Goal: Task Accomplishment & Management: Manage account settings

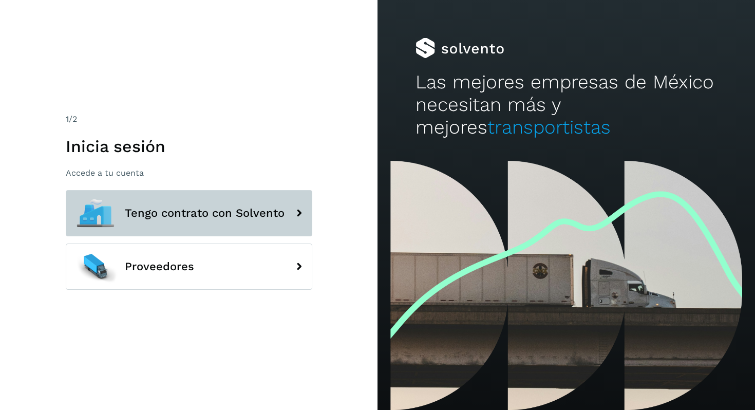
click at [253, 214] on span "Tengo contrato con Solvento" at bounding box center [205, 213] width 160 height 12
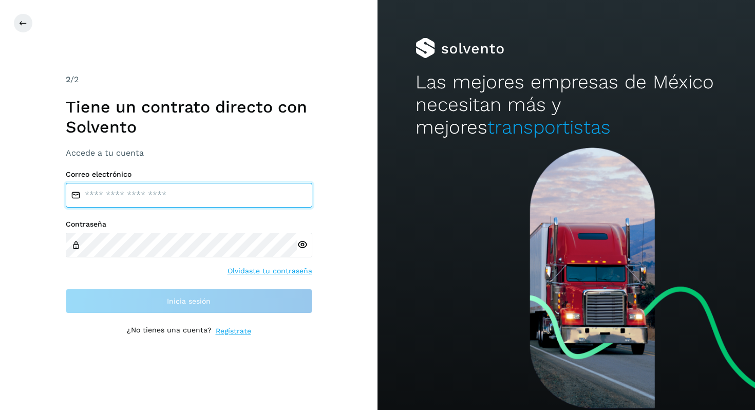
click at [152, 187] on input "email" at bounding box center [189, 195] width 246 height 25
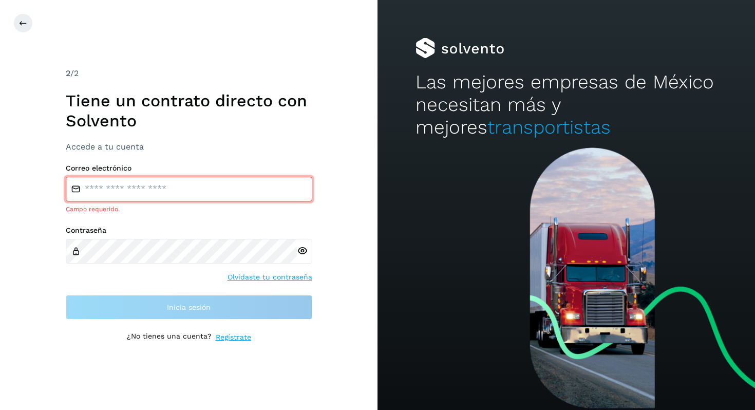
type input "**********"
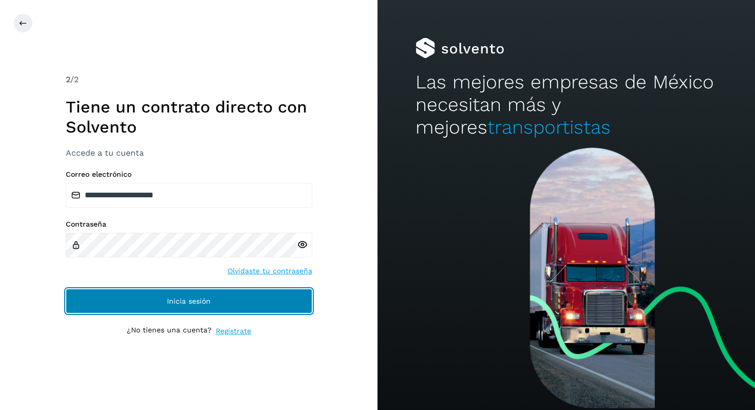
click at [193, 303] on span "Inicia sesión" at bounding box center [189, 300] width 44 height 7
click at [157, 295] on button "Inicia sesión" at bounding box center [189, 301] width 246 height 25
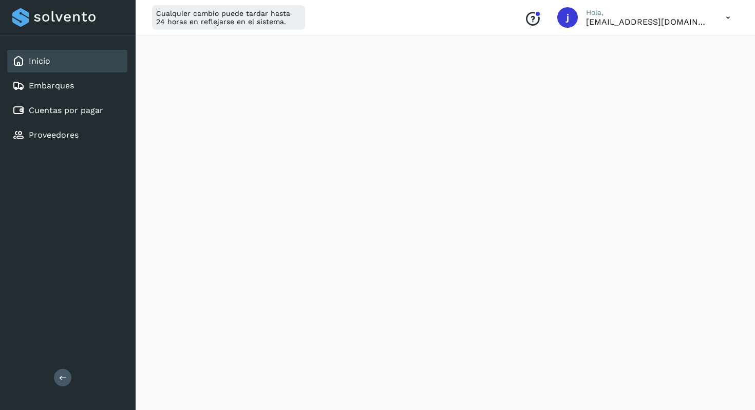
scroll to position [185, 0]
click at [731, 18] on icon at bounding box center [727, 17] width 21 height 21
click at [685, 66] on div "Cerrar sesión" at bounding box center [677, 66] width 122 height 20
